Goal: Transaction & Acquisition: Obtain resource

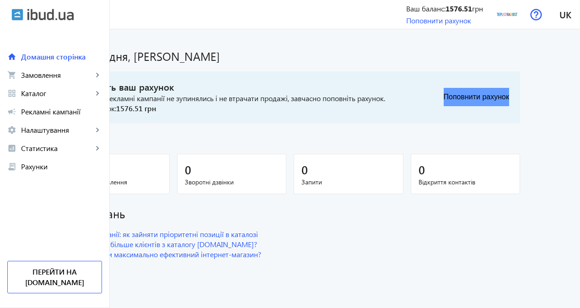
click at [502, 99] on button "Поповнити рахунок" at bounding box center [476, 97] width 65 height 18
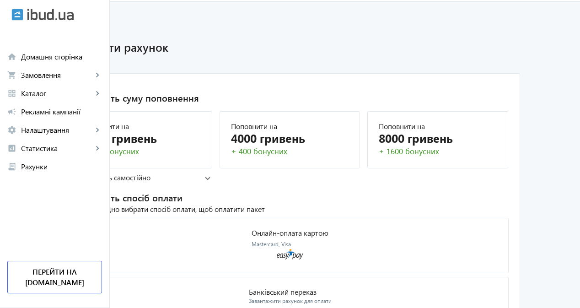
scroll to position [39, 0]
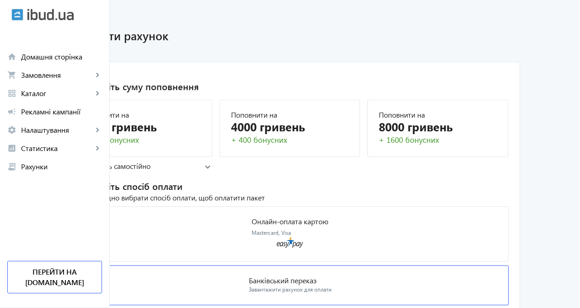
click at [422, 265] on mat-card "Банківський переказ Завантажити рахунок для оплати" at bounding box center [290, 285] width 438 height 40
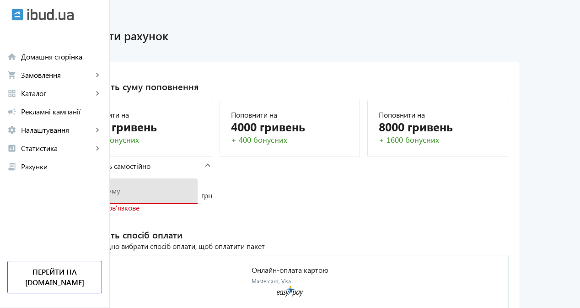
click at [178, 192] on input "number" at bounding box center [135, 191] width 112 height 10
type input "10000"
click at [311, 217] on mat-card "1. Виберіть суму поповнення Поповнити на 2000 гривень + 100 бонусних Поповнити …" at bounding box center [290, 215] width 460 height 307
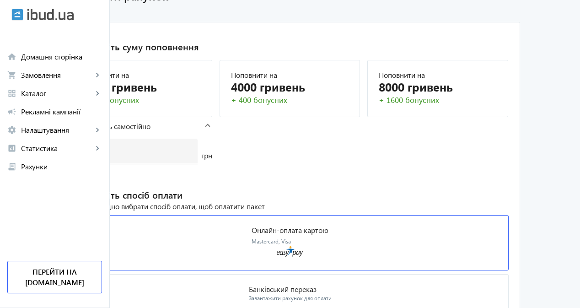
scroll to position [85, 0]
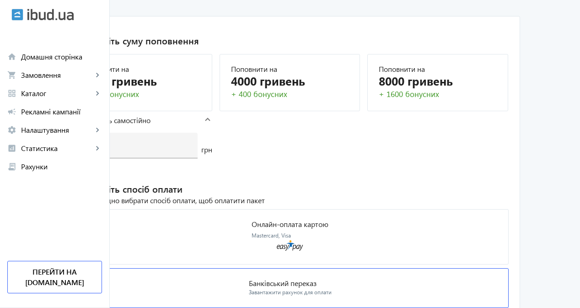
click at [451, 268] on mat-card "Банківський переказ Завантажити рахунок для оплати" at bounding box center [290, 288] width 438 height 40
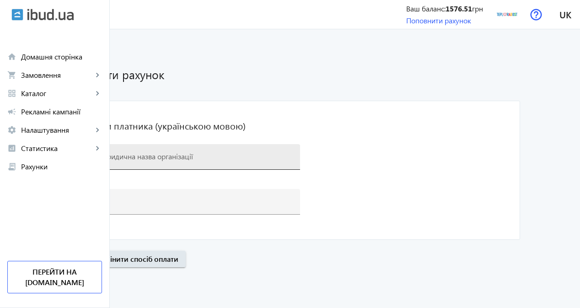
click at [201, 157] on input at bounding box center [186, 156] width 214 height 10
paste input "ФОП [PERSON_NAME]"
type input "ФОП [PERSON_NAME]"
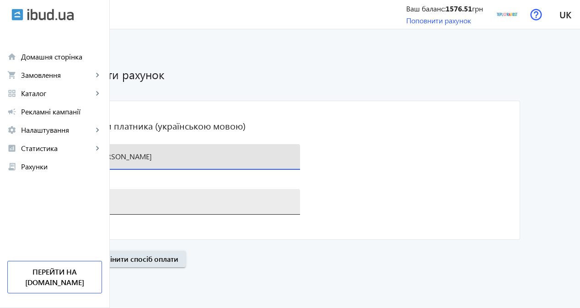
click at [201, 205] on input "+38(0" at bounding box center [186, 201] width 214 height 10
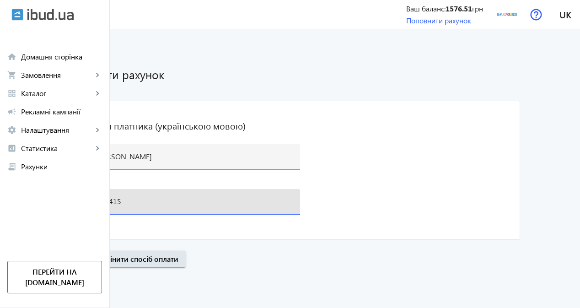
type input "[PHONE_NUMBER]"
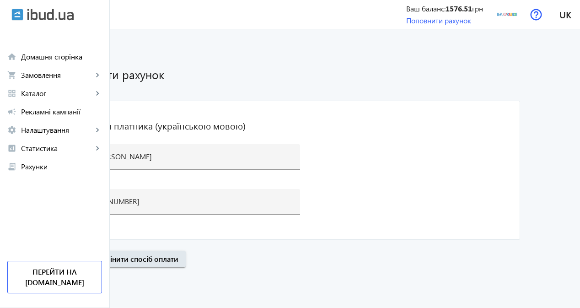
click at [82, 261] on span "Далі" at bounding box center [74, 259] width 15 height 10
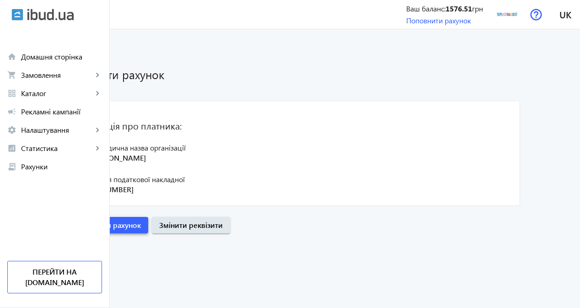
click at [148, 231] on span "submit" at bounding box center [104, 225] width 88 height 22
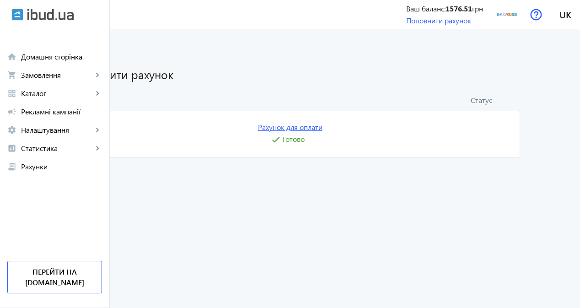
click at [323, 130] on link "Рахунок для оплати" at bounding box center [290, 127] width 65 height 10
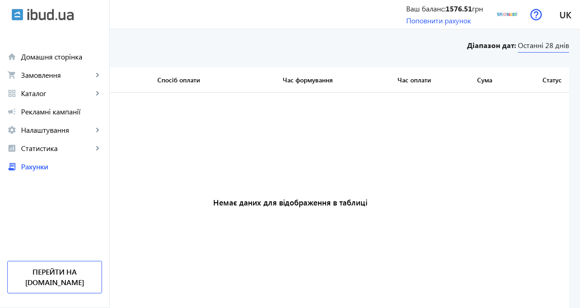
click at [528, 48] on span "Останні 28 днів" at bounding box center [543, 46] width 51 height 12
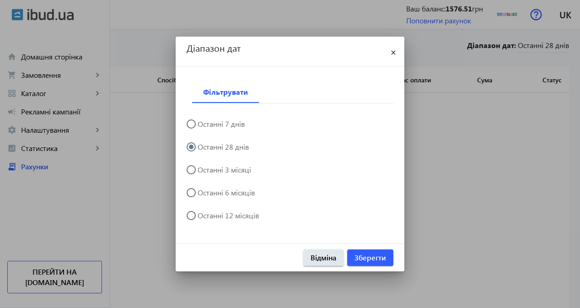
click at [237, 172] on label "Останні 3 місяці" at bounding box center [223, 169] width 55 height 7
click at [205, 172] on input "Останні 3 місяці" at bounding box center [196, 174] width 18 height 18
radio input "true"
click at [367, 259] on span "Зберегти" at bounding box center [371, 258] width 32 height 10
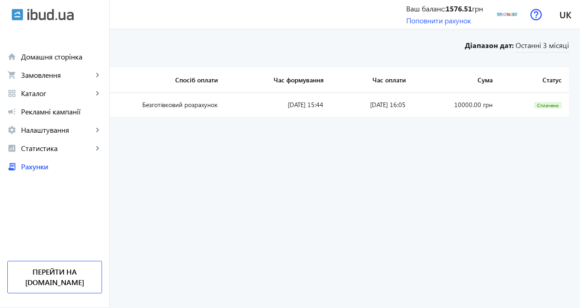
click at [44, 103] on link "UA-6394" at bounding box center [31, 104] width 26 height 9
